Goal: Task Accomplishment & Management: Manage account settings

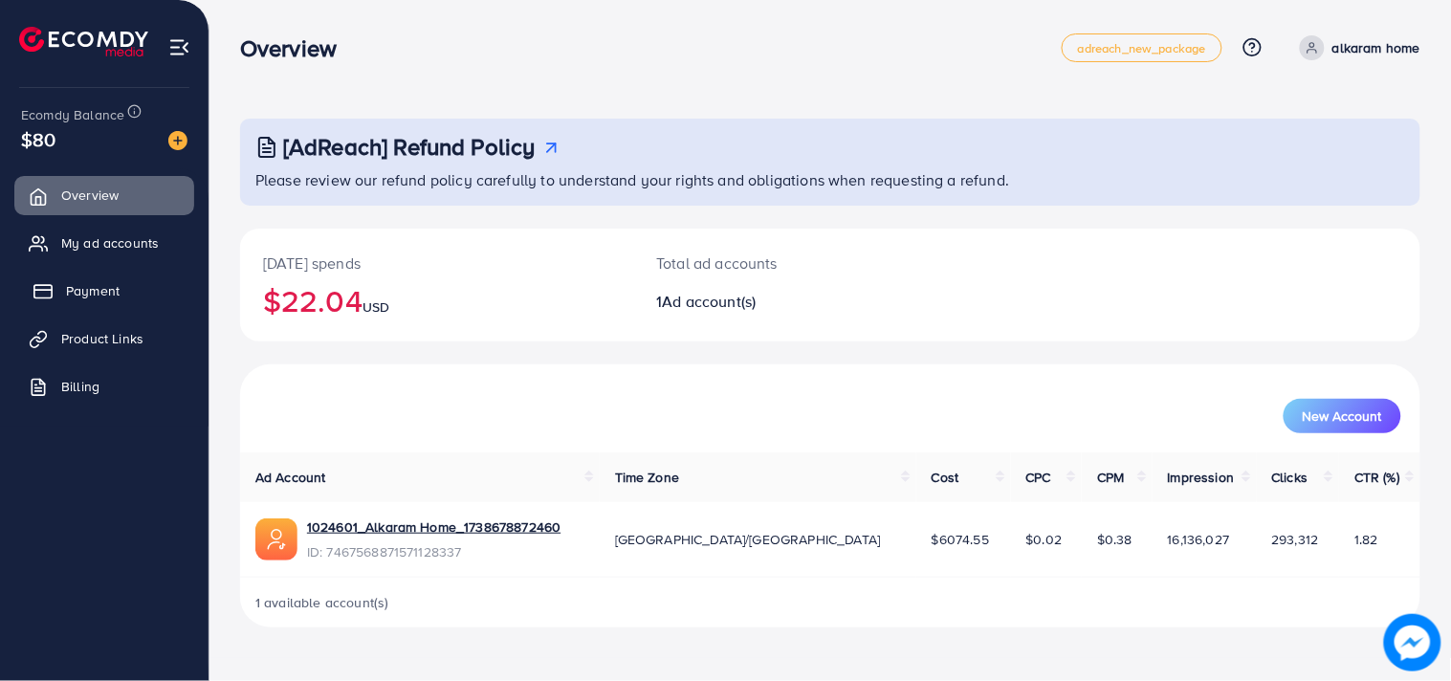
click at [163, 292] on link "Payment" at bounding box center [104, 291] width 180 height 38
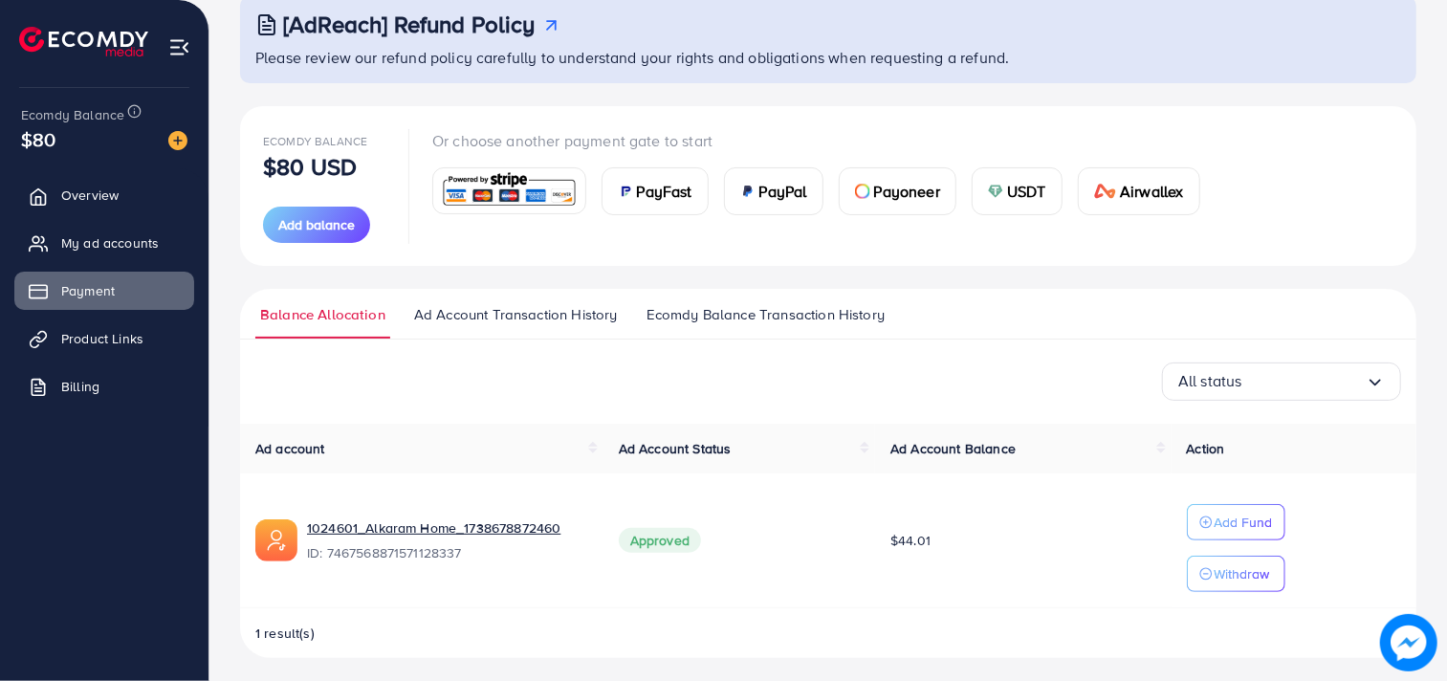
scroll to position [130, 0]
